Goal: Task Accomplishment & Management: Complete application form

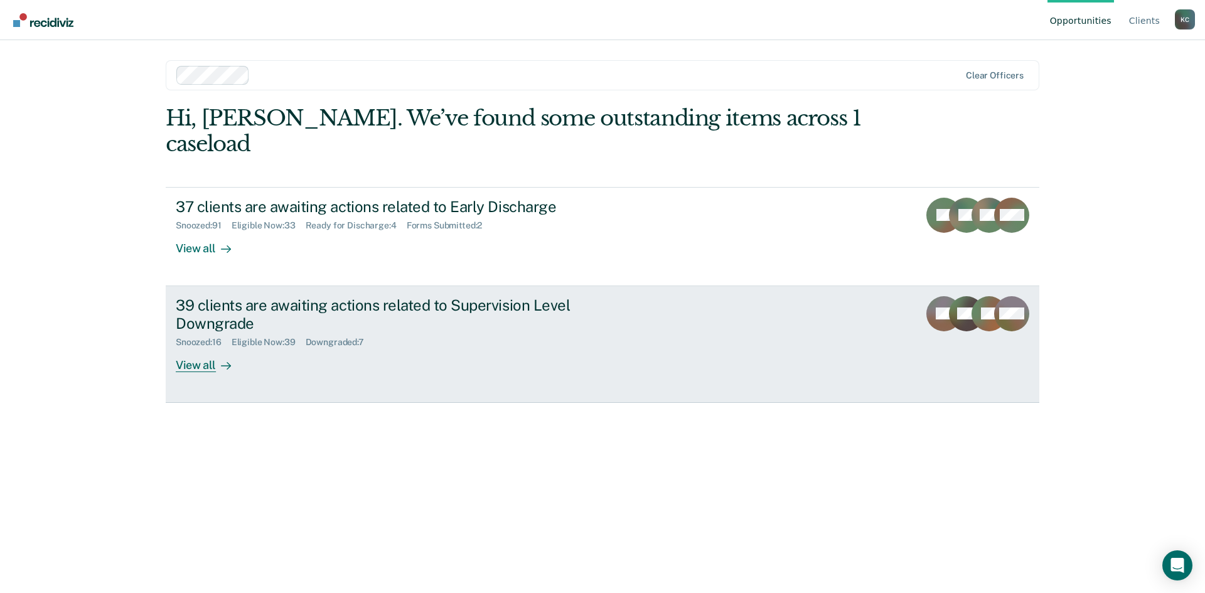
click at [209, 348] on div "View all" at bounding box center [211, 360] width 70 height 24
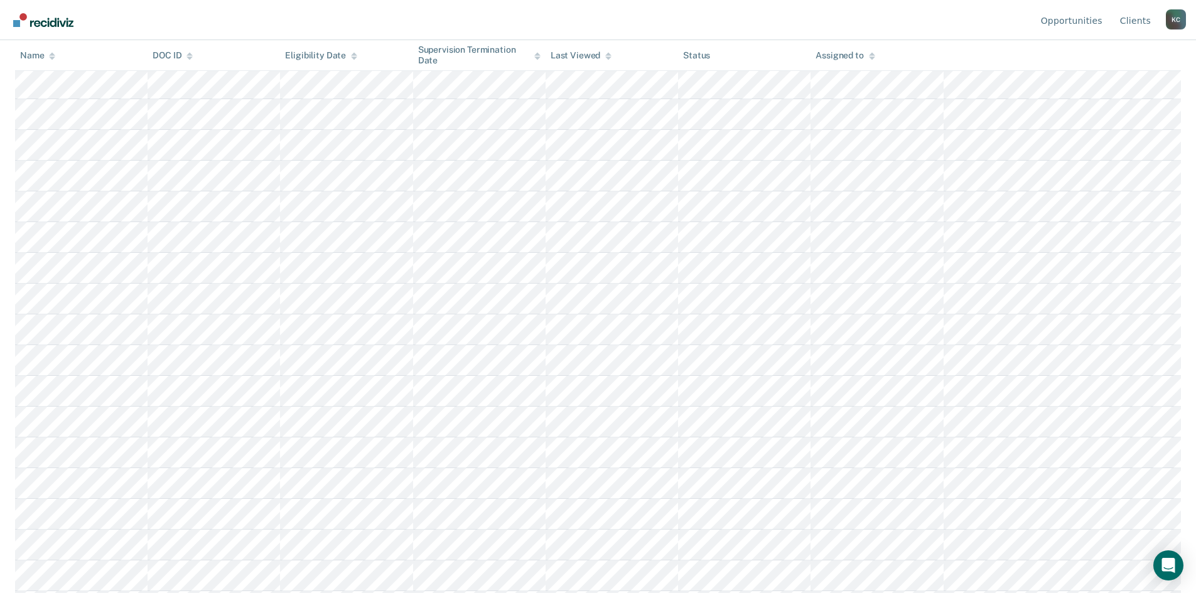
scroll to position [753, 0]
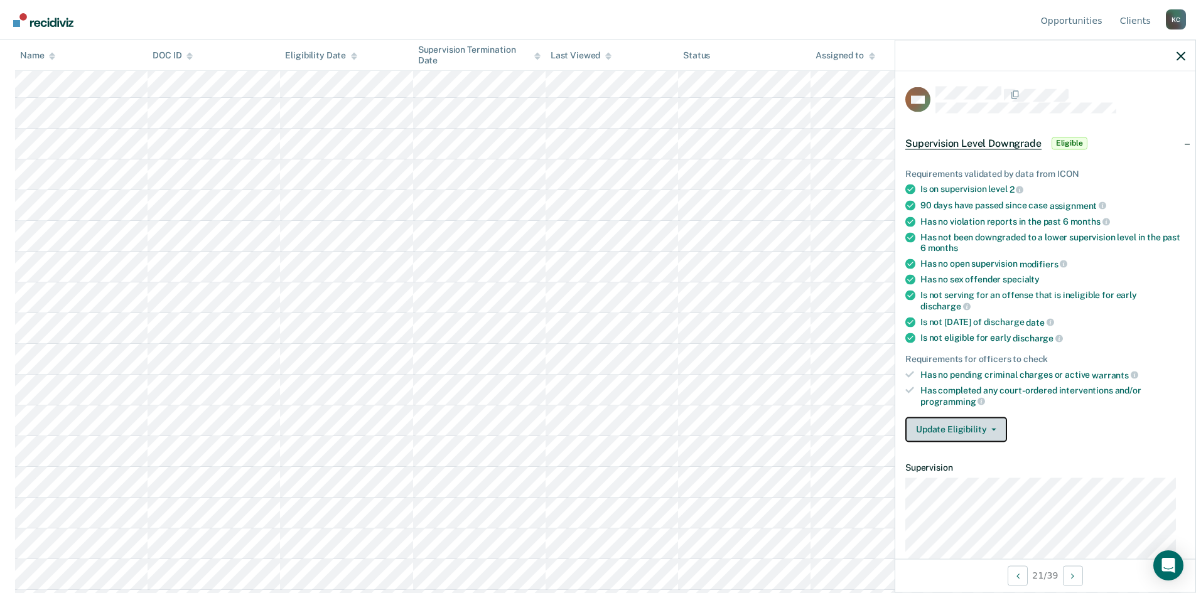
click at [969, 421] on button "Update Eligibility" at bounding box center [956, 429] width 102 height 25
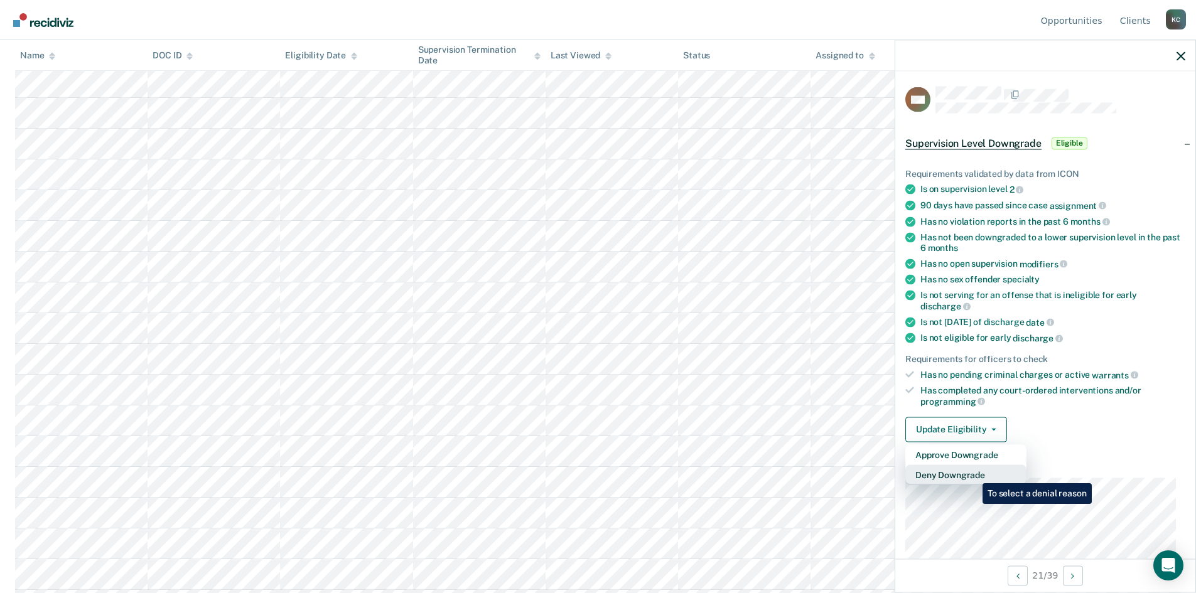
click at [973, 474] on button "Deny Downgrade" at bounding box center [965, 475] width 121 height 20
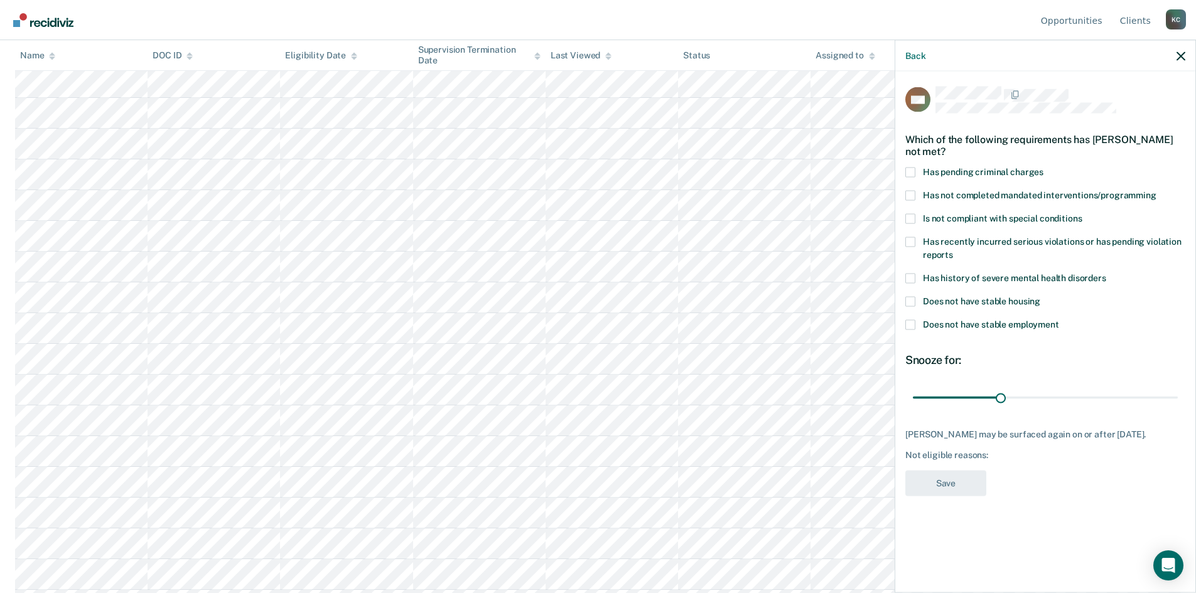
click at [914, 196] on span at bounding box center [910, 195] width 10 height 10
click at [1156, 190] on input "Has not completed mandated interventions/programming" at bounding box center [1156, 190] width 0 height 0
drag, startPoint x: 1000, startPoint y: 394, endPoint x: 1040, endPoint y: 395, distance: 40.8
type input "44"
click at [1040, 395] on input "range" at bounding box center [1045, 398] width 265 height 22
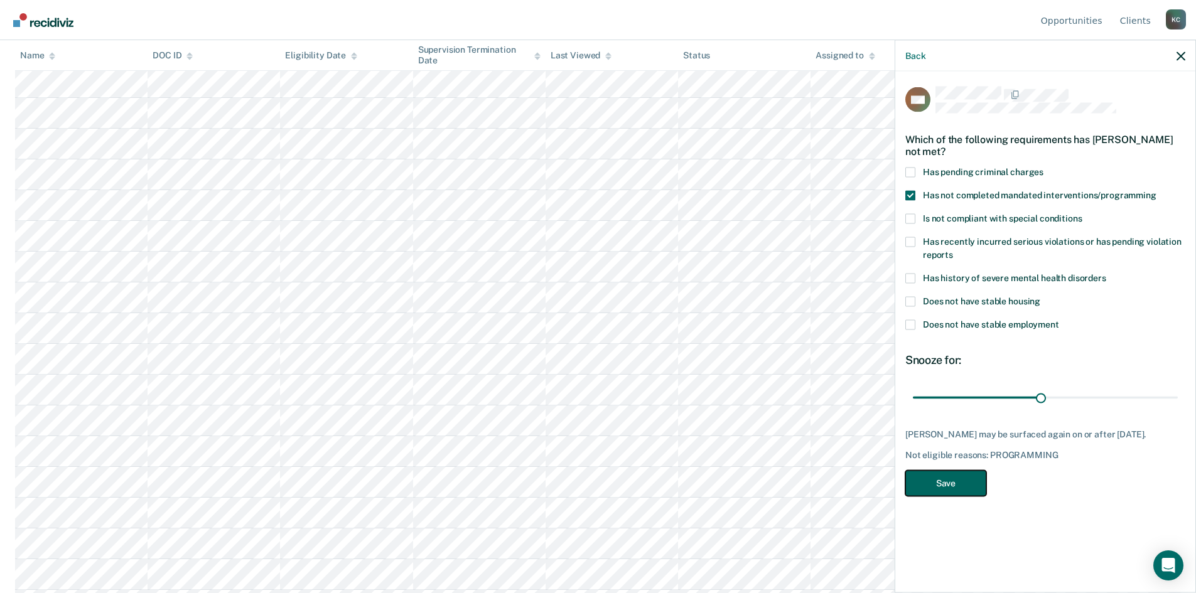
click at [959, 476] on button "Save" at bounding box center [945, 483] width 81 height 26
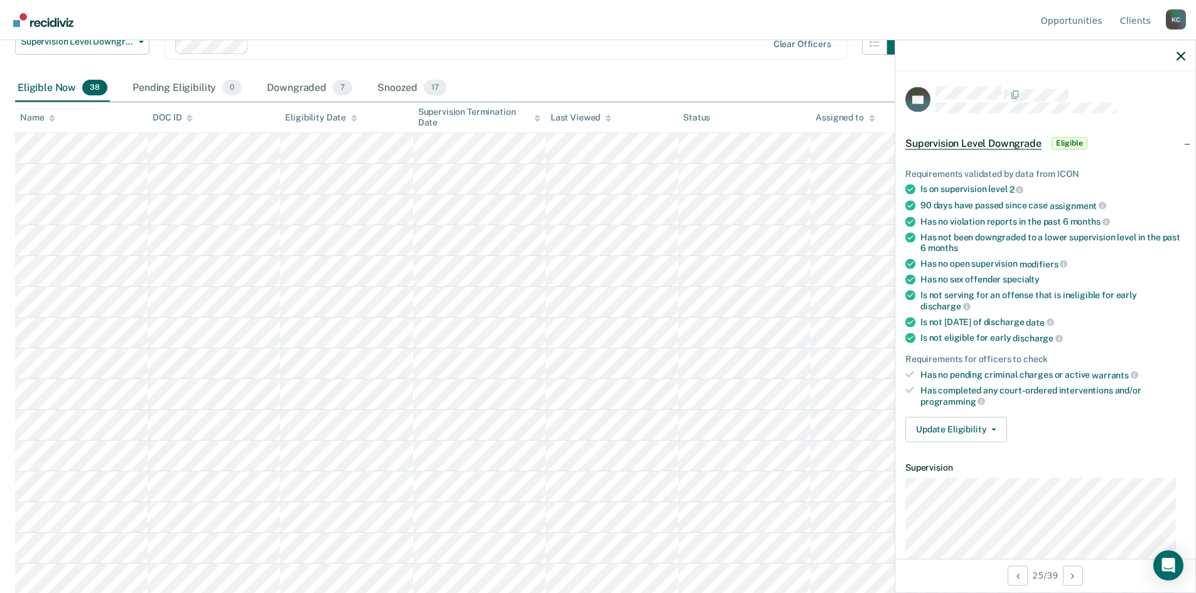
scroll to position [63, 0]
